Goal: Use online tool/utility: Utilize a website feature to perform a specific function

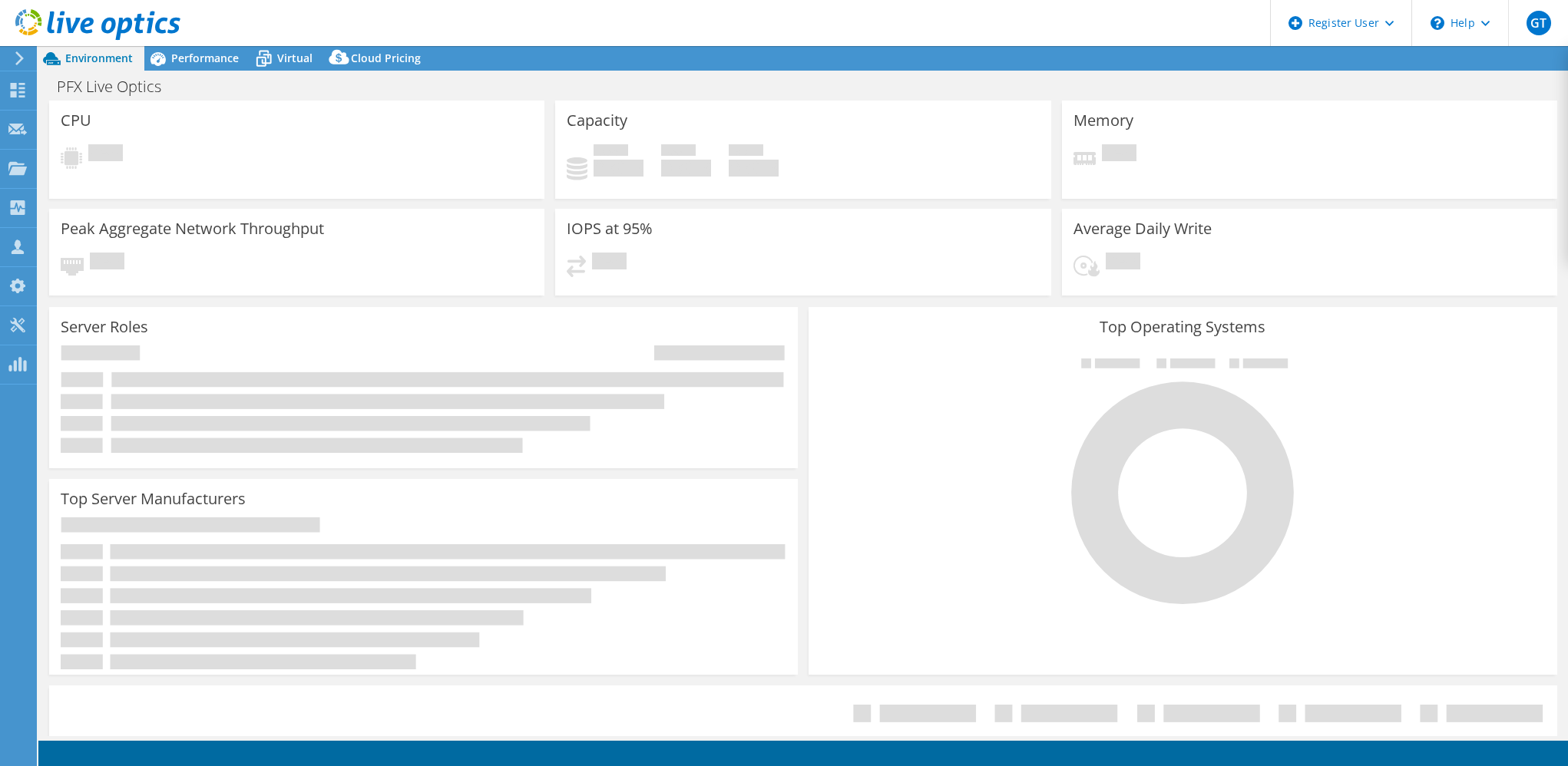
select select "USD"
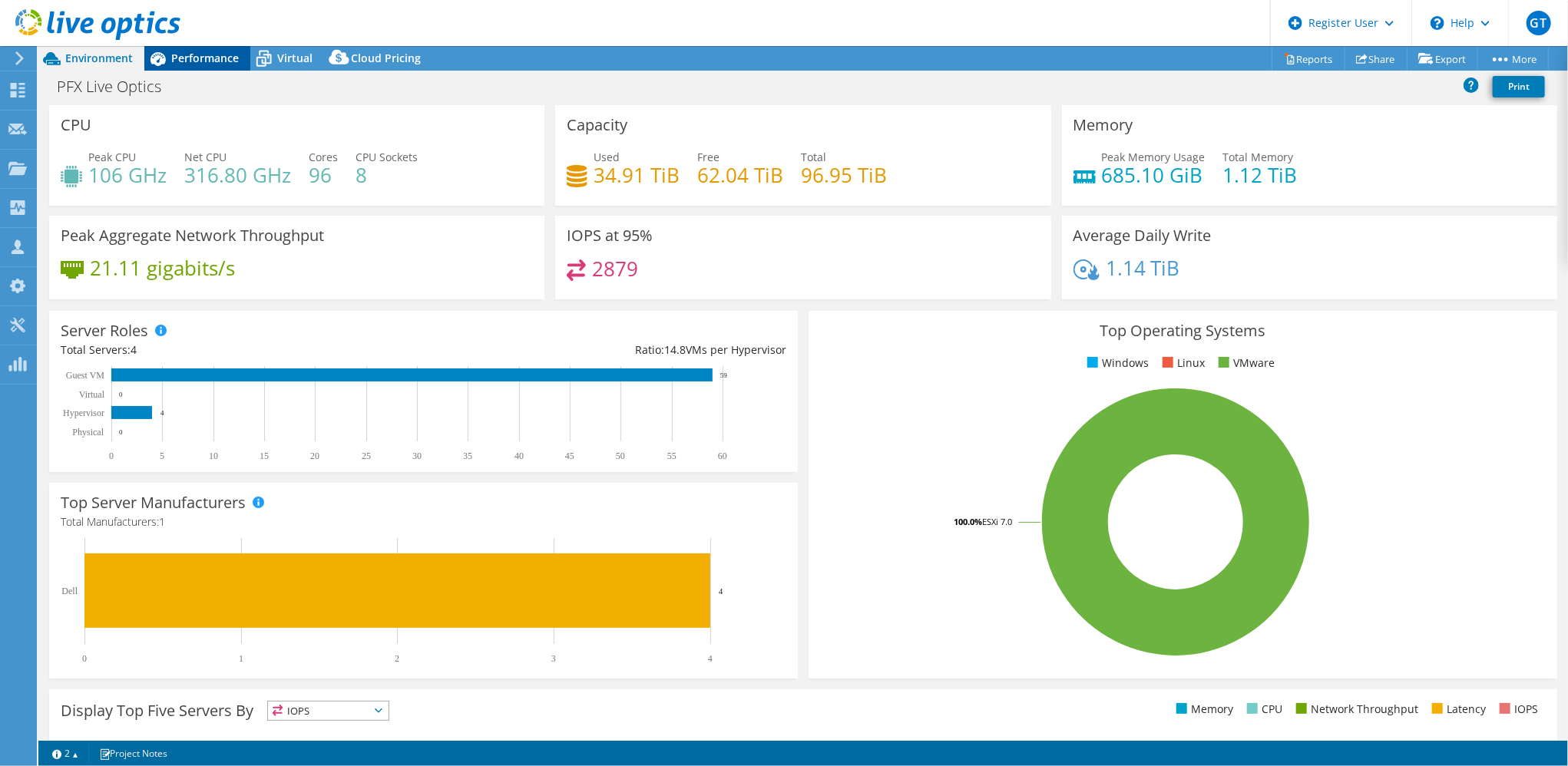
click at [212, 46] on div "Performance" at bounding box center [197, 59] width 106 height 25
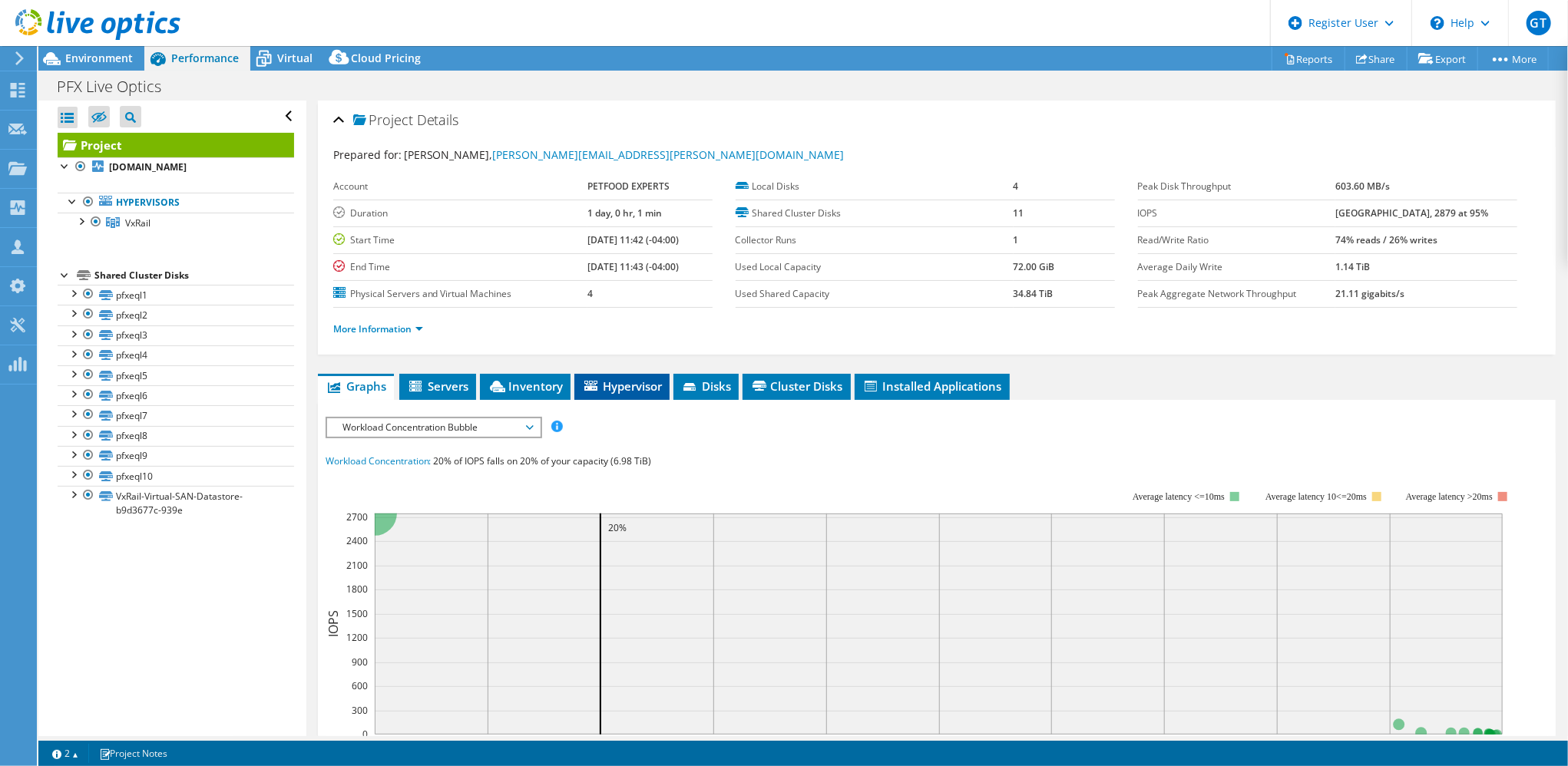
click at [593, 383] on icon at bounding box center [591, 386] width 13 height 10
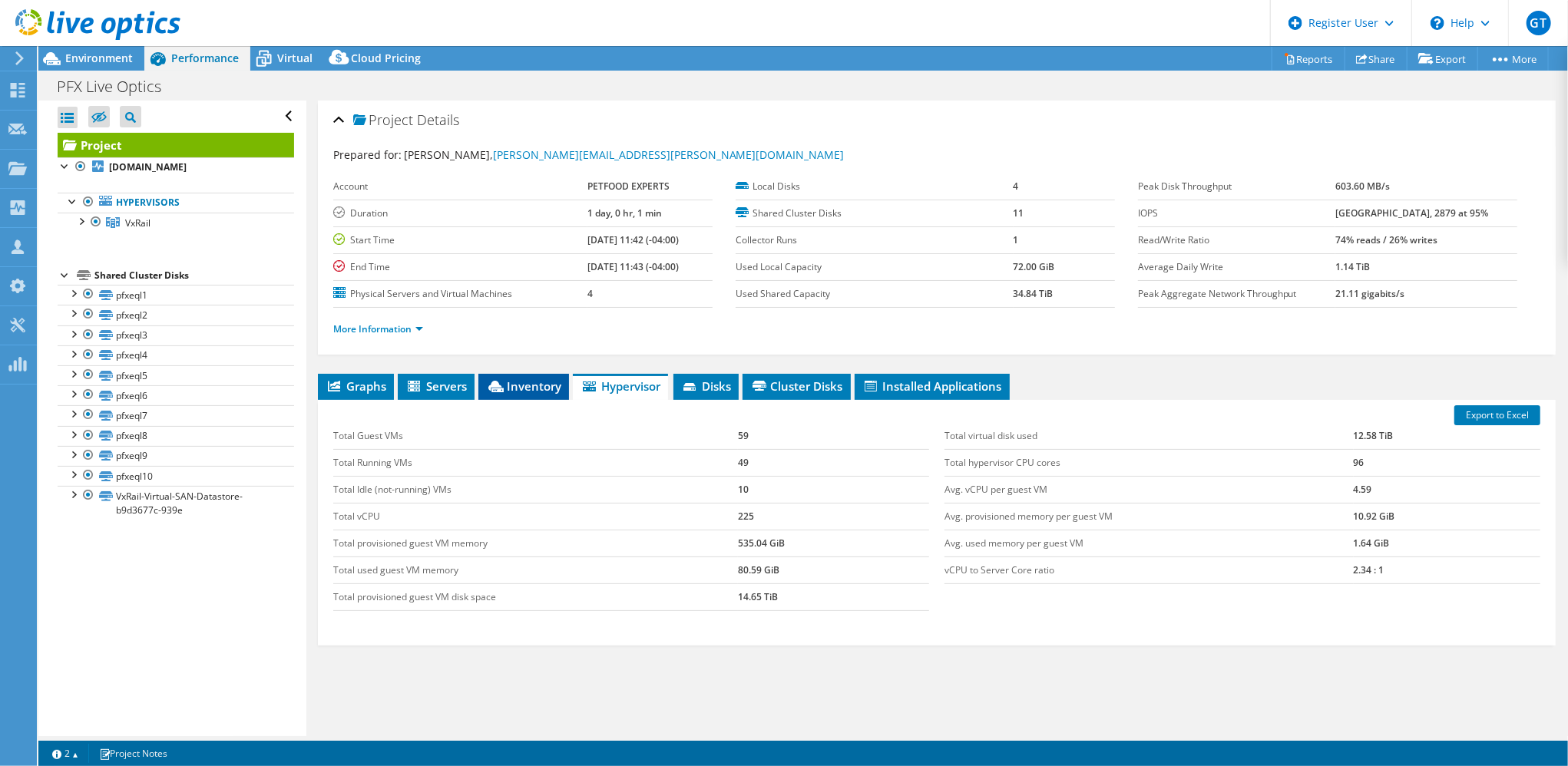
click at [542, 389] on span "Inventory" at bounding box center [523, 386] width 75 height 15
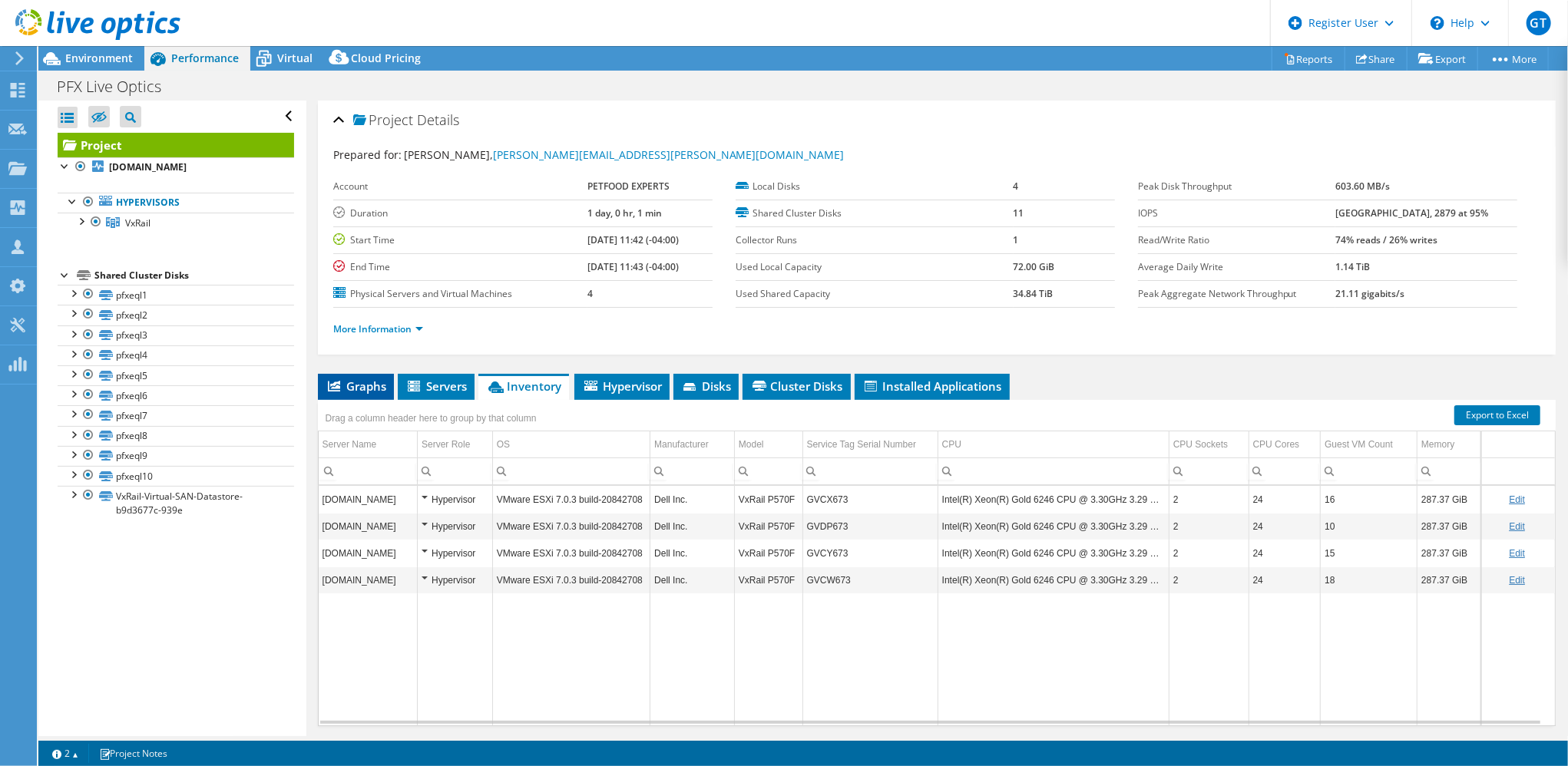
click at [349, 384] on span "Graphs" at bounding box center [356, 386] width 61 height 15
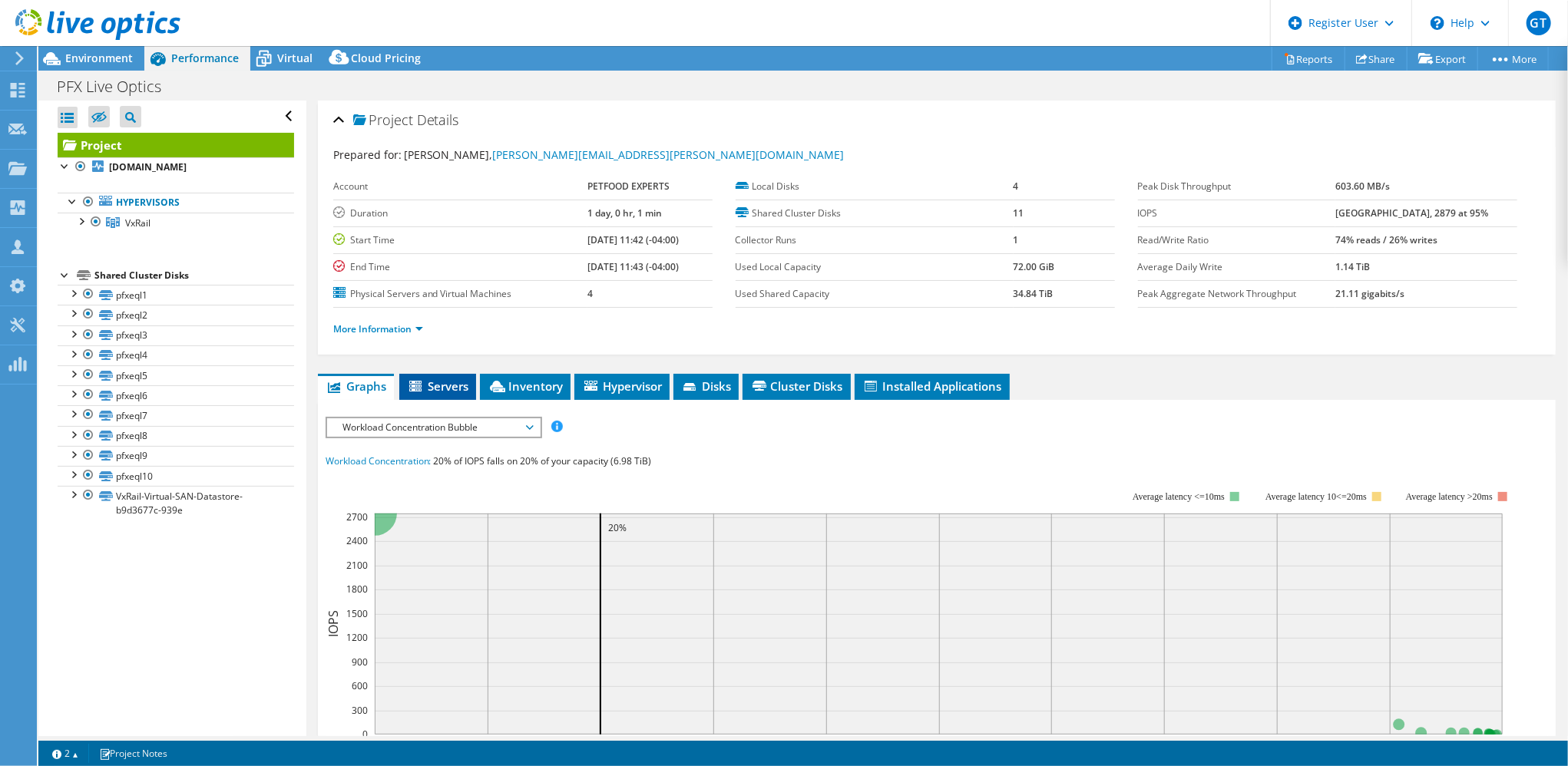
click at [445, 384] on span "Servers" at bounding box center [437, 386] width 62 height 15
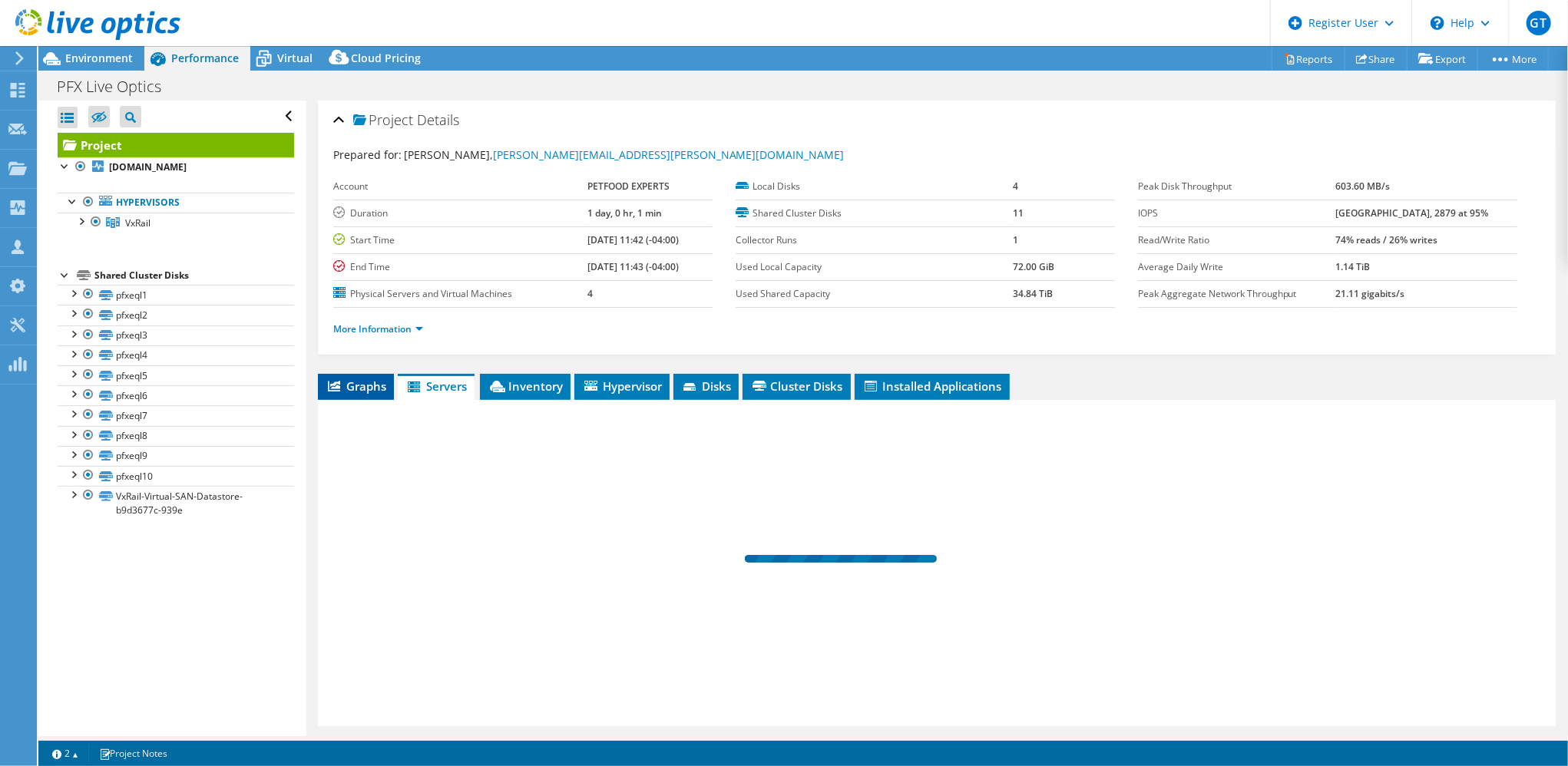
click at [368, 384] on span "Graphs" at bounding box center [356, 386] width 61 height 15
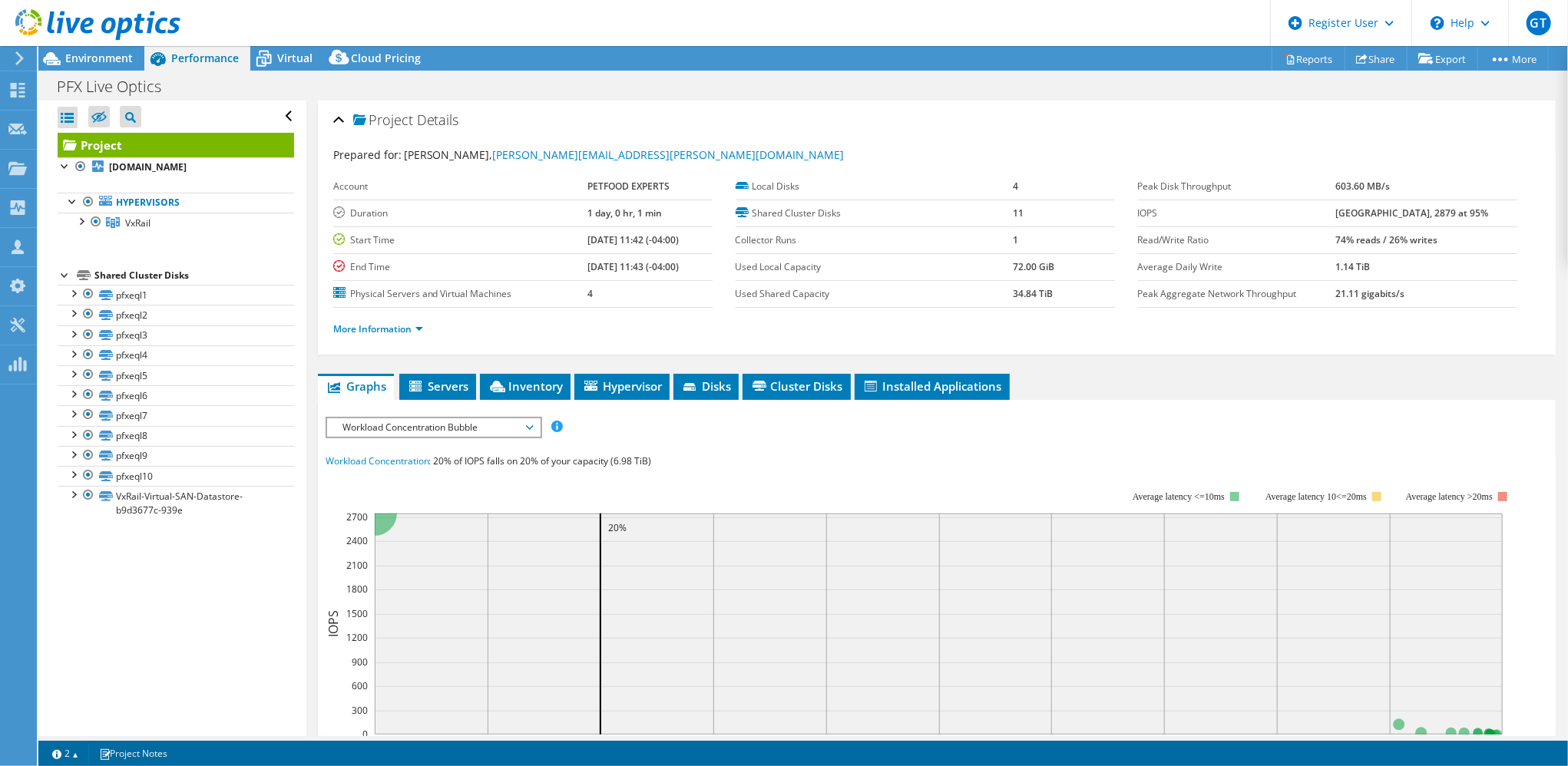
click at [383, 439] on div "IOPS Disk Throughput IO Size Latency Queue Depth CPU Percentage Memory Page Fau…" at bounding box center [936, 701] width 1223 height 568
click at [383, 429] on span "Workload Concentration Bubble" at bounding box center [434, 427] width 197 height 18
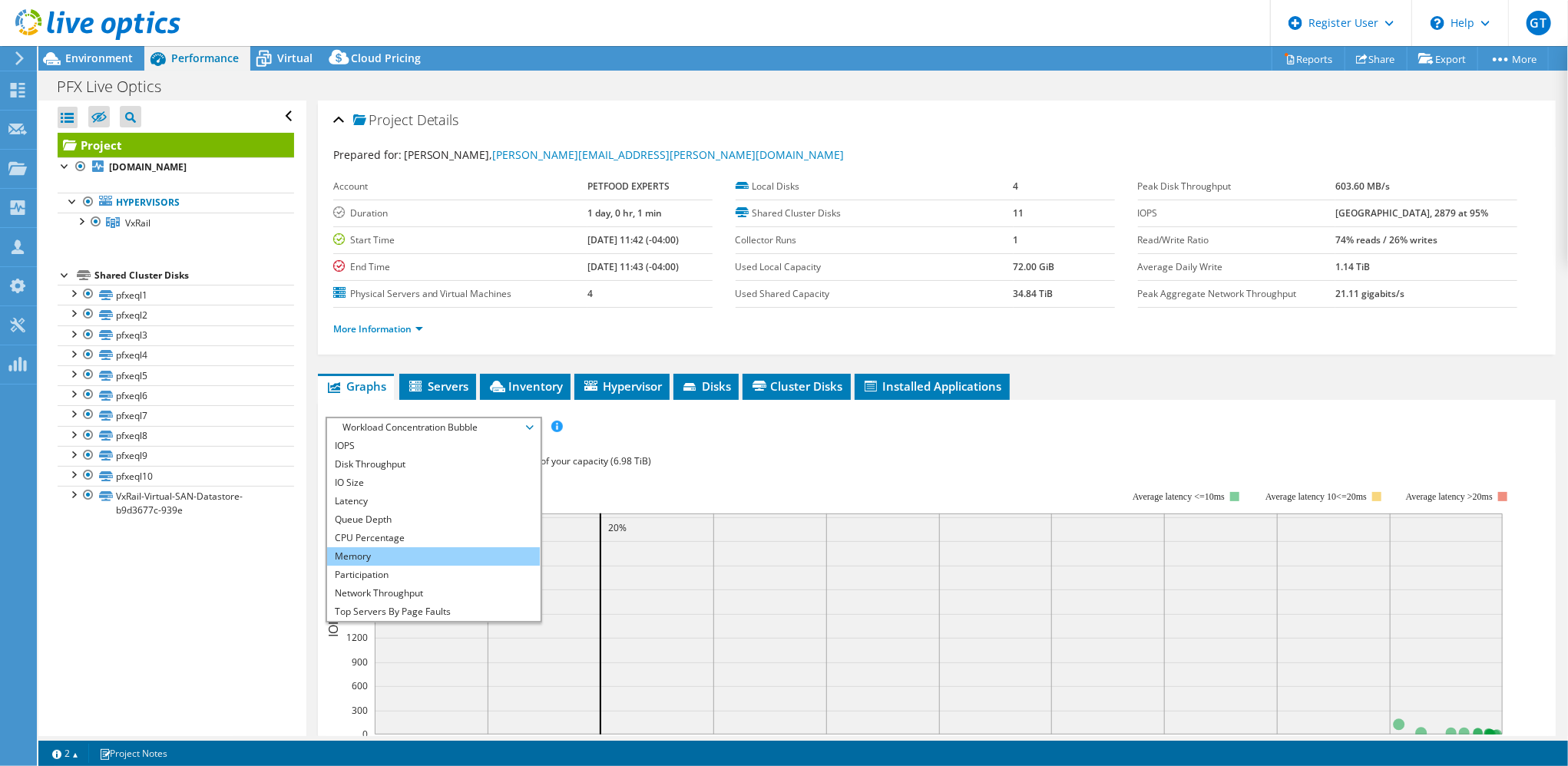
click at [404, 560] on li "Memory" at bounding box center [434, 556] width 212 height 18
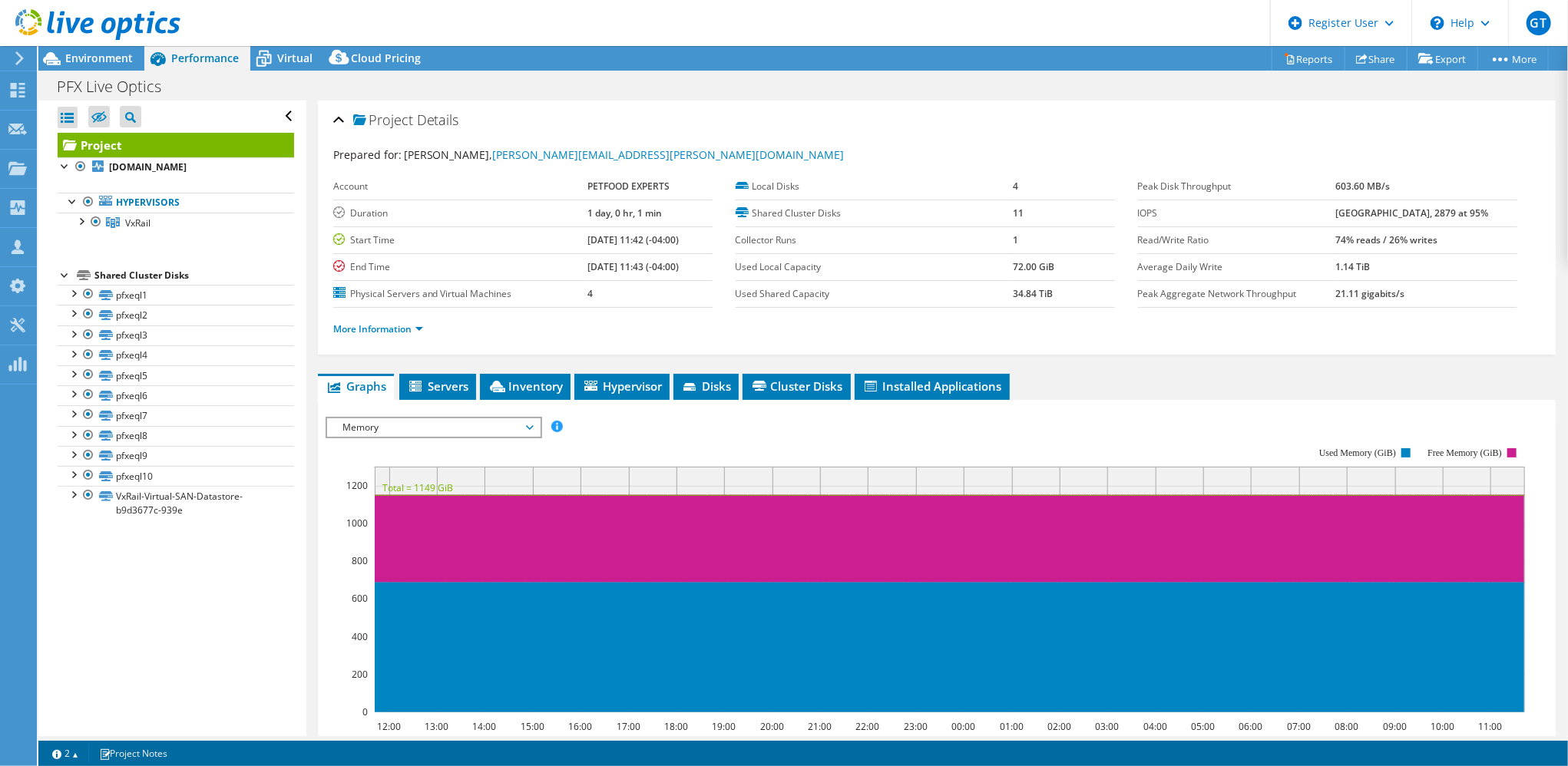
drag, startPoint x: 1538, startPoint y: 665, endPoint x: 43, endPoint y: 18, distance: 1629.0
click at [387, 421] on span "Memory" at bounding box center [434, 427] width 197 height 18
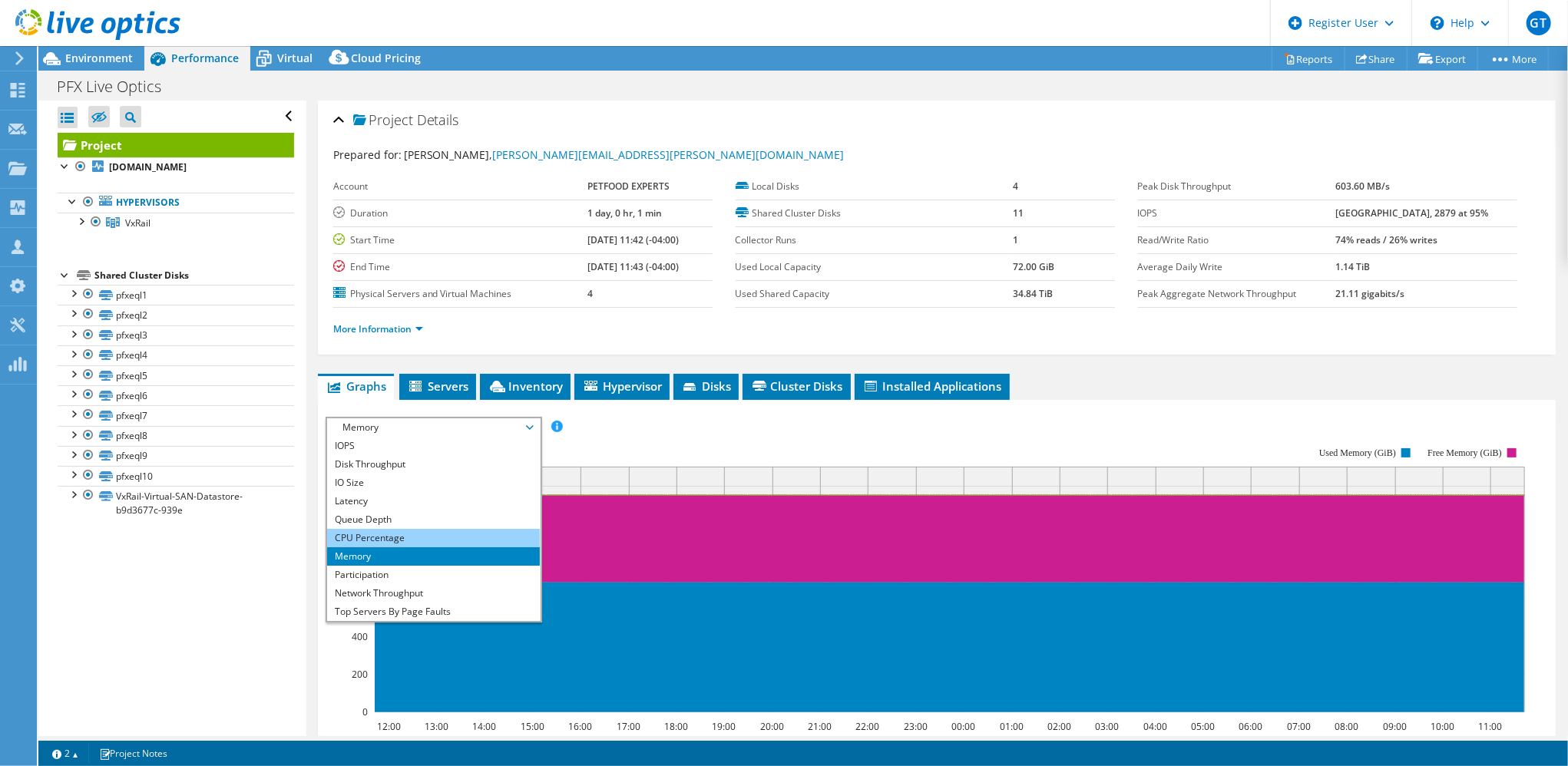
click at [384, 540] on li "CPU Percentage" at bounding box center [434, 538] width 212 height 18
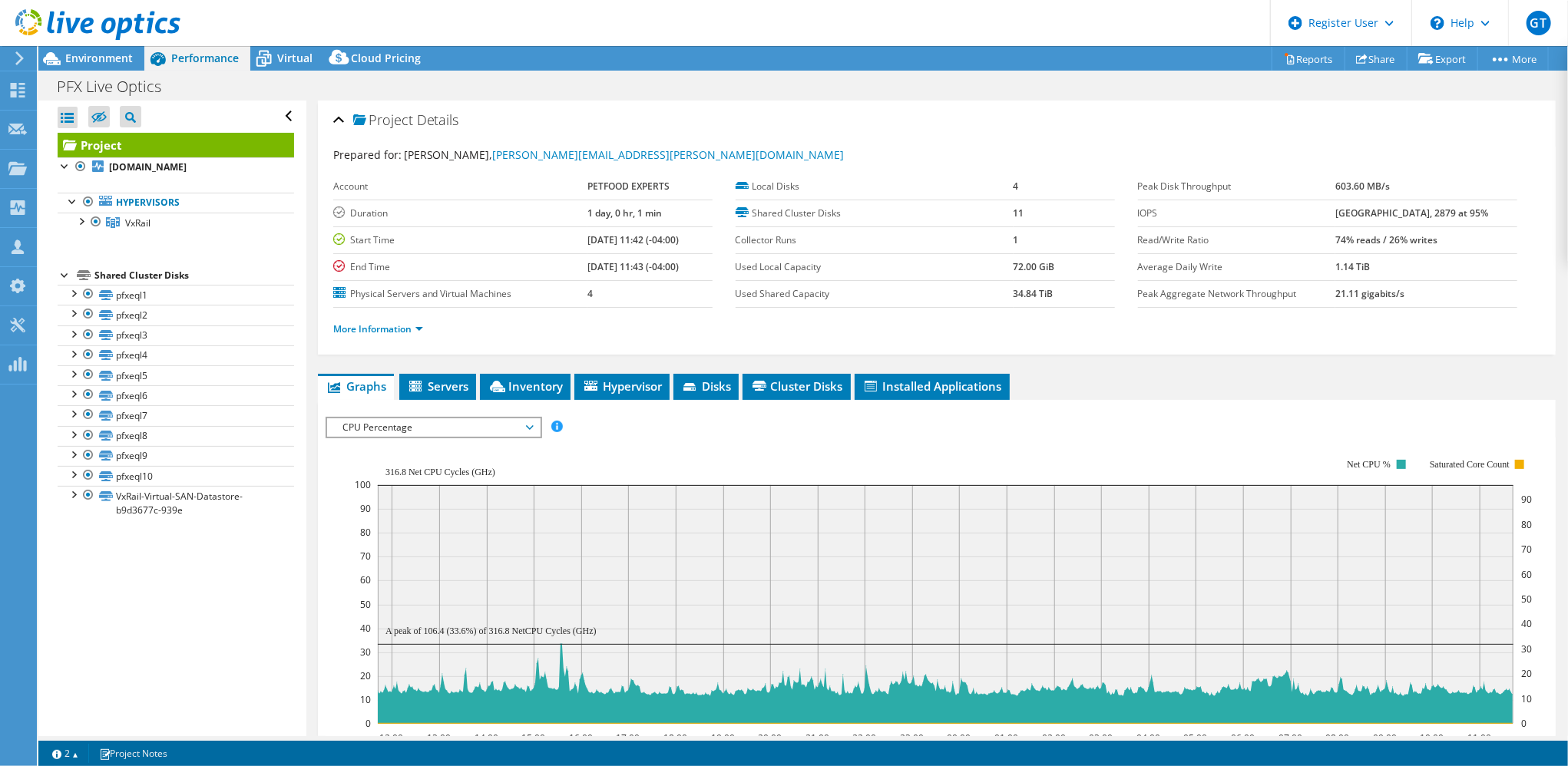
click at [595, 364] on div "Project Details Prepared for: Zachary Ilarraza, zachary.ilarraza@petfoodexperts…" at bounding box center [936, 742] width 1261 height 1284
click at [602, 370] on div "Project Details Prepared for: Zachary Ilarraza, zachary.ilarraza@petfoodexperts…" at bounding box center [936, 742] width 1261 height 1284
click at [537, 385] on span "Inventory" at bounding box center [525, 386] width 75 height 15
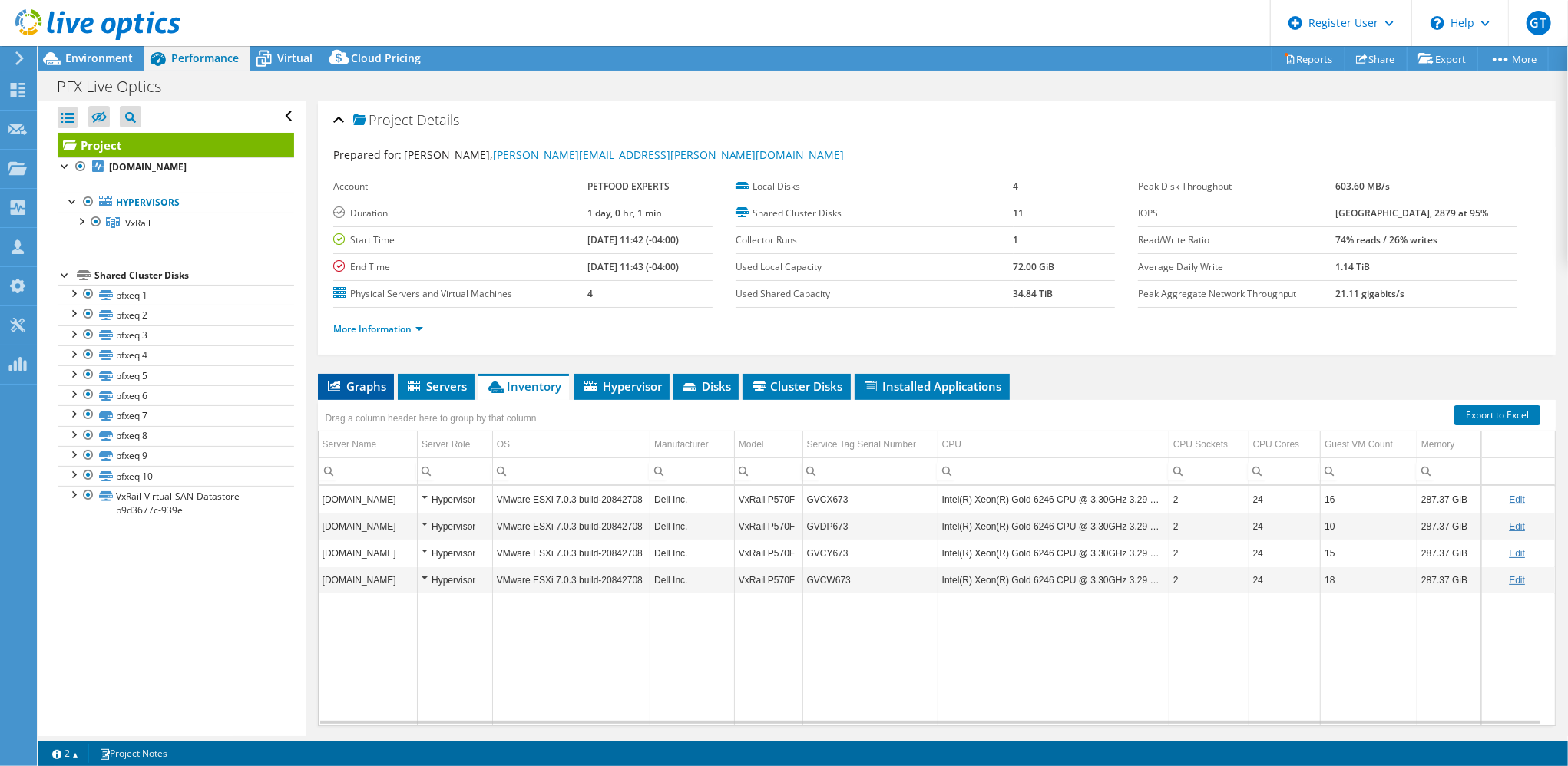
click at [365, 384] on span "Graphs" at bounding box center [356, 386] width 61 height 15
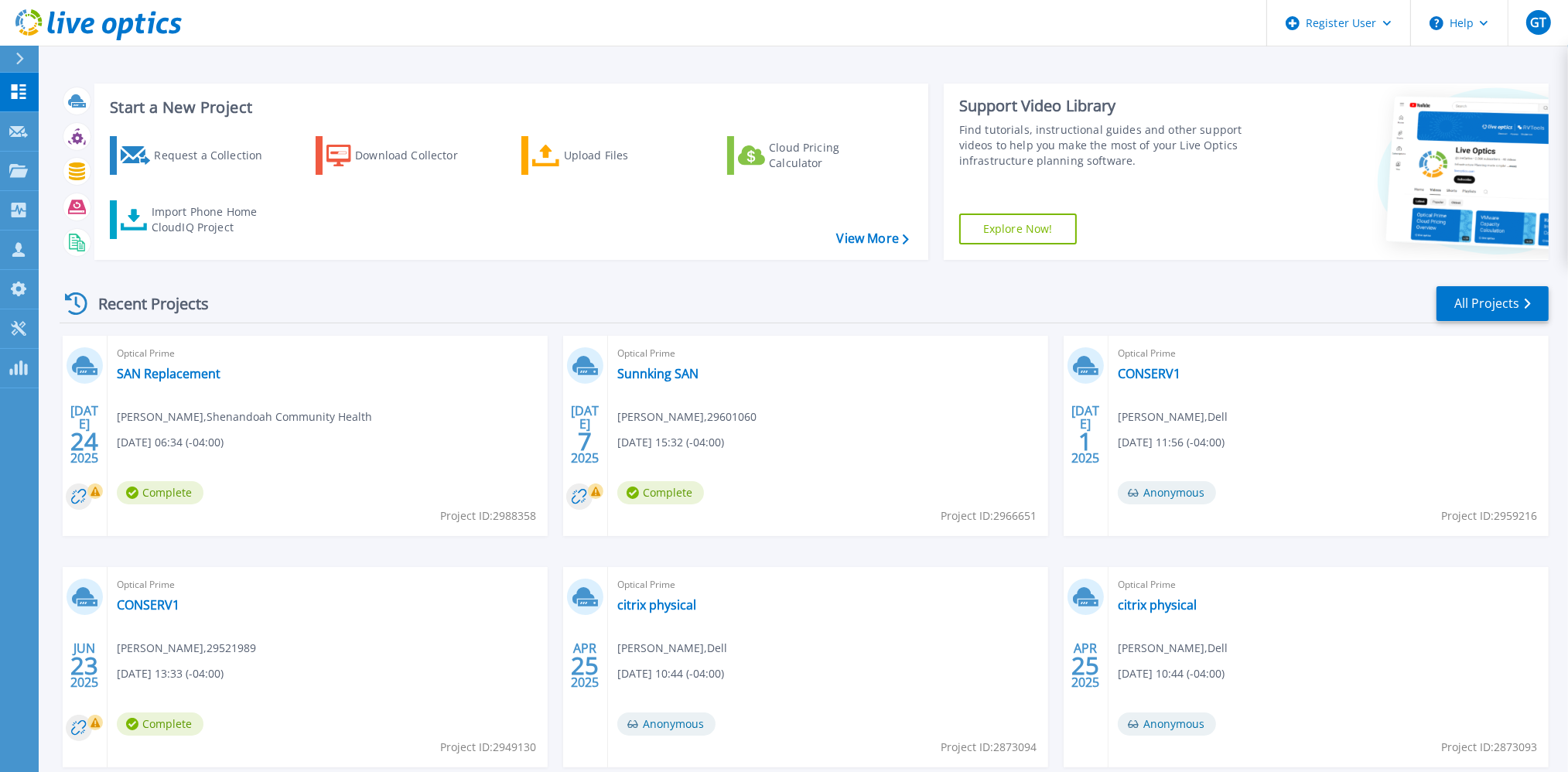
click at [50, 16] on icon at bounding box center [98, 25] width 166 height 32
click at [6, 372] on link "PowerSizer PowerSizer" at bounding box center [19, 368] width 38 height 39
drag, startPoint x: 34, startPoint y: 322, endPoint x: 36, endPoint y: 331, distance: 9.2
click at [34, 322] on link "Tools Tools" at bounding box center [19, 329] width 38 height 39
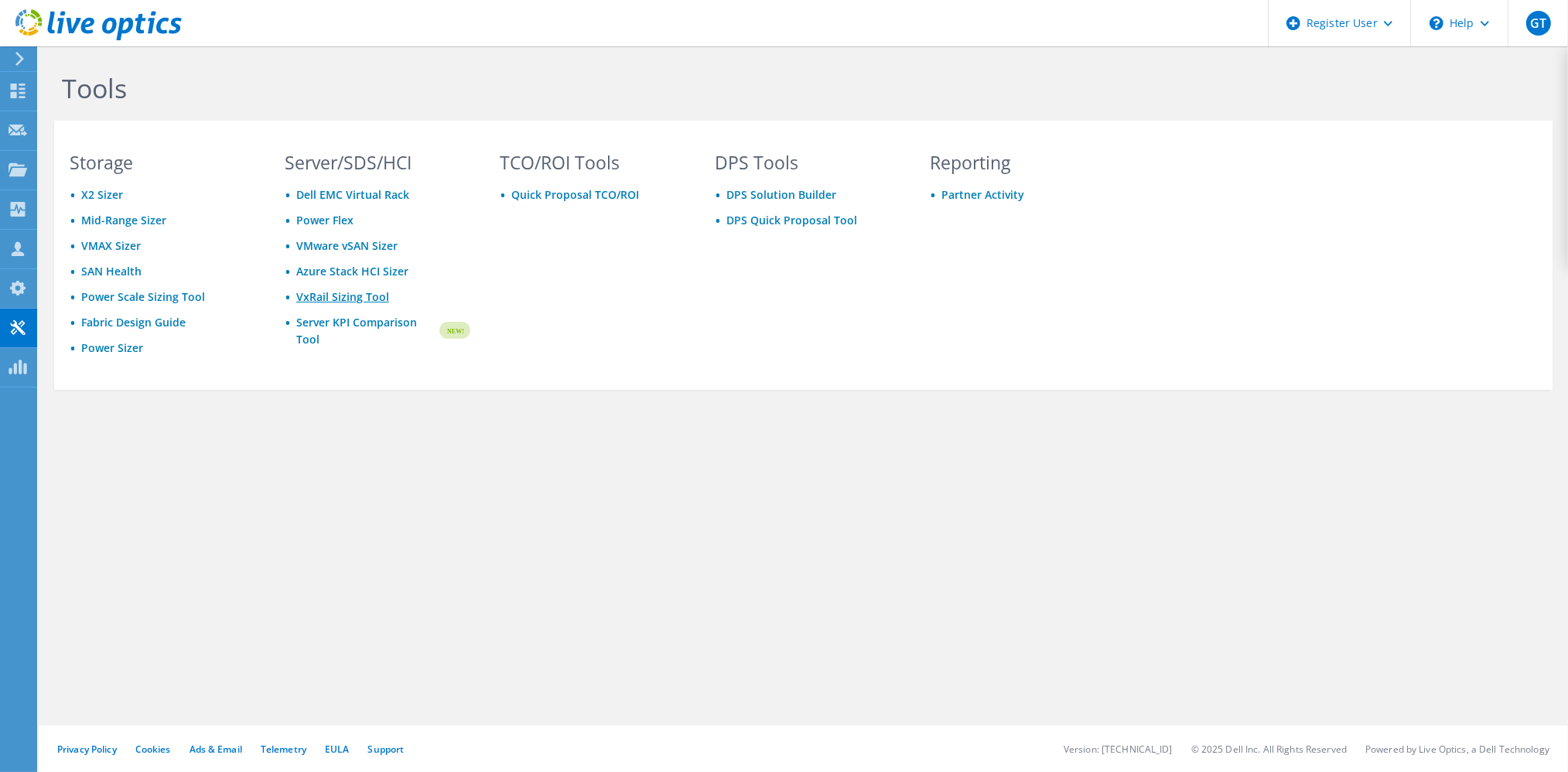
click at [353, 293] on link "VxRail Sizing Tool" at bounding box center [342, 296] width 93 height 14
click at [320, 247] on link "VMware vSAN Sizer" at bounding box center [347, 245] width 101 height 14
